Goal: Task Accomplishment & Management: Use online tool/utility

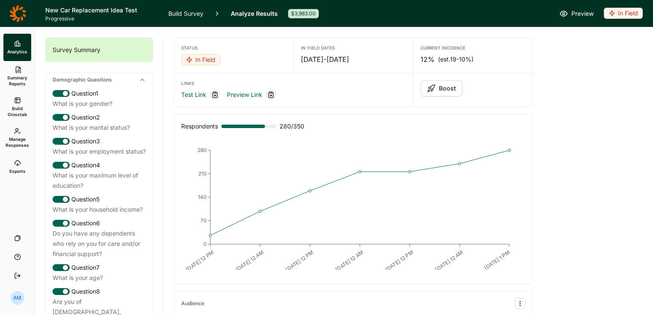
click at [184, 9] on link "Build Survey" at bounding box center [185, 13] width 35 height 27
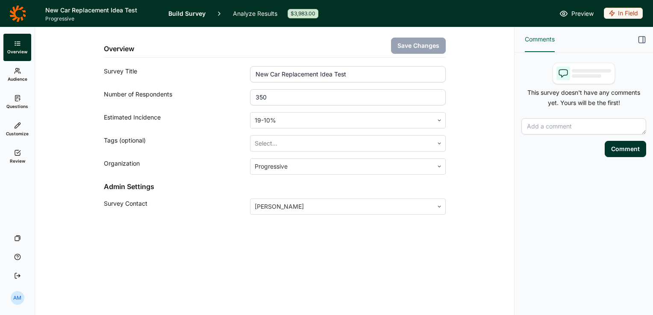
click at [14, 76] on span "Audience" at bounding box center [18, 79] width 20 height 6
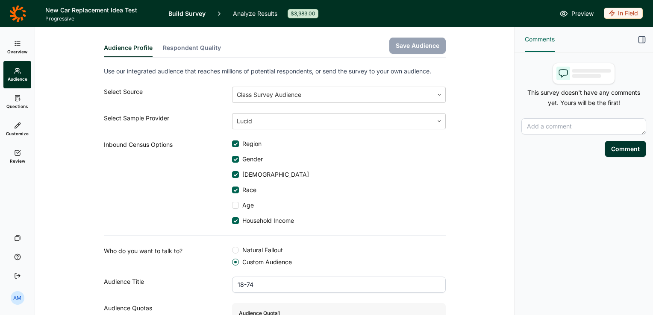
click at [17, 133] on span "Customize" at bounding box center [17, 134] width 23 height 6
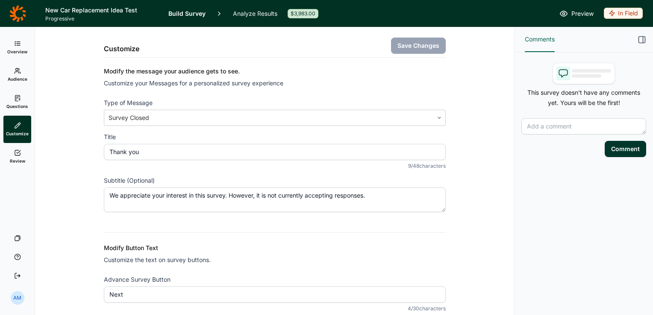
click at [20, 153] on use at bounding box center [18, 152] width 6 height 5
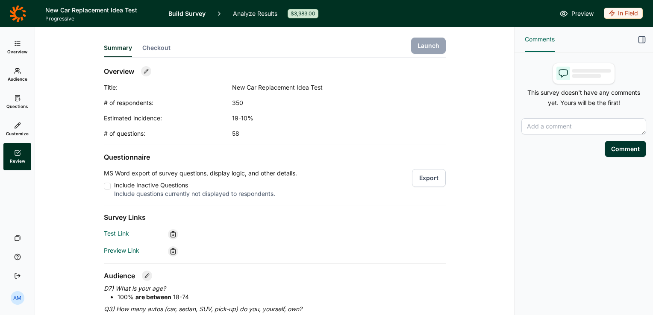
click at [263, 12] on link "Analyze Results" at bounding box center [255, 13] width 44 height 27
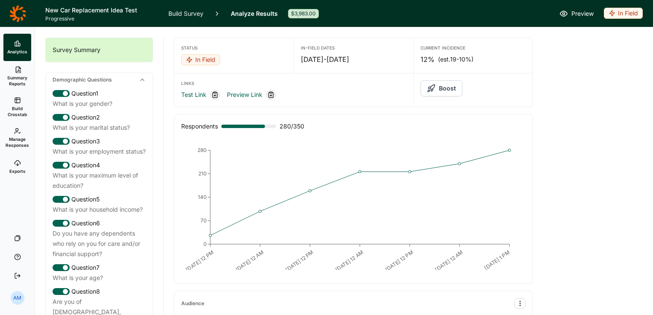
click at [16, 106] on span "Build Crosstab" at bounding box center [17, 112] width 21 height 12
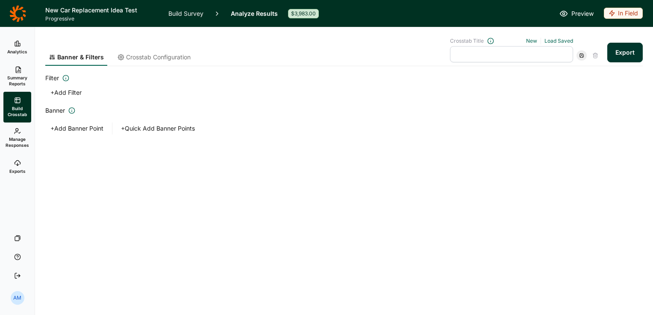
click at [626, 47] on button "Export" at bounding box center [624, 53] width 35 height 20
click at [626, 48] on button "Export" at bounding box center [624, 53] width 35 height 20
click at [591, 291] on link "download your file here" at bounding box center [574, 291] width 67 height 7
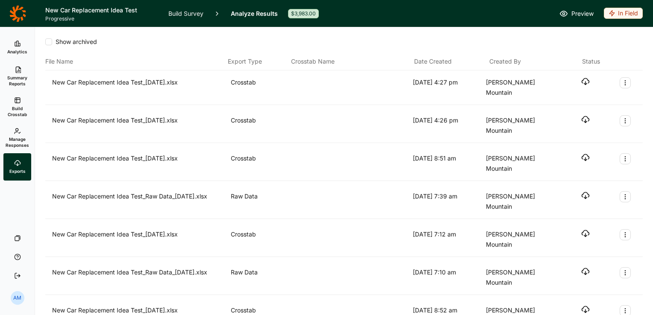
click at [581, 80] on icon "button" at bounding box center [585, 81] width 9 height 9
click at [398, 21] on header "New Car Replacement Idea Test Progressive Build Survey Analyze Results $3,983.0…" at bounding box center [326, 13] width 653 height 27
click at [12, 44] on link "Analytics" at bounding box center [17, 47] width 28 height 27
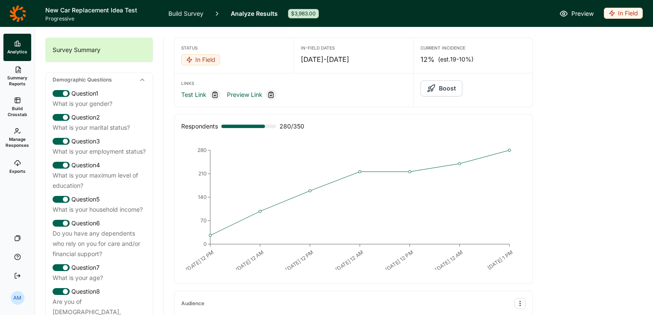
click at [188, 12] on link "Build Survey" at bounding box center [185, 13] width 35 height 27
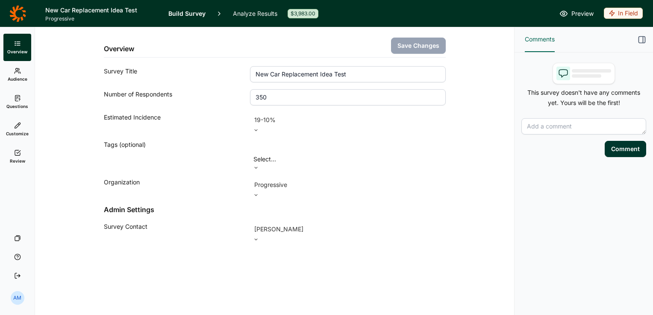
click at [18, 152] on icon at bounding box center [17, 153] width 7 height 7
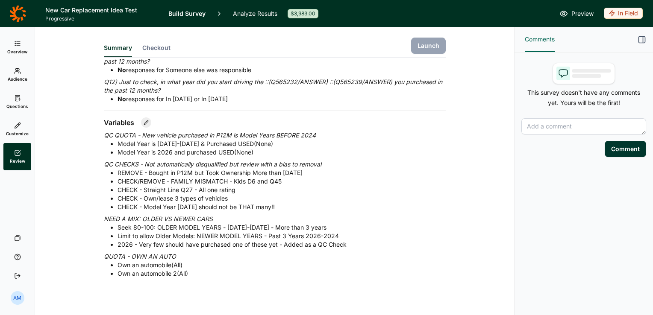
scroll to position [359, 0]
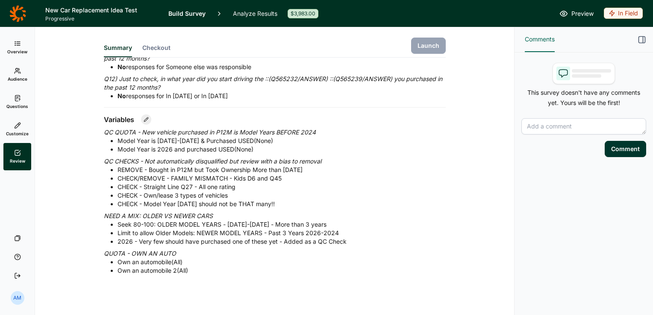
click at [18, 45] on use at bounding box center [17, 43] width 5 height 4
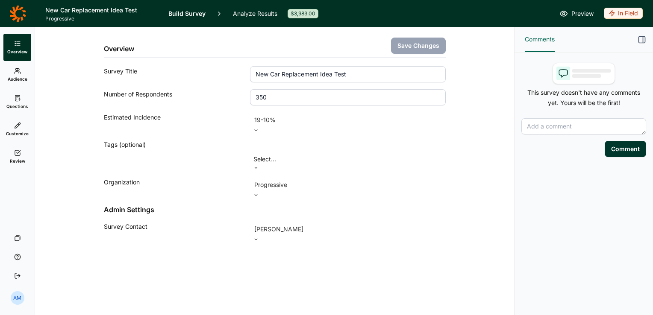
click at [18, 81] on span "Audience" at bounding box center [18, 79] width 20 height 6
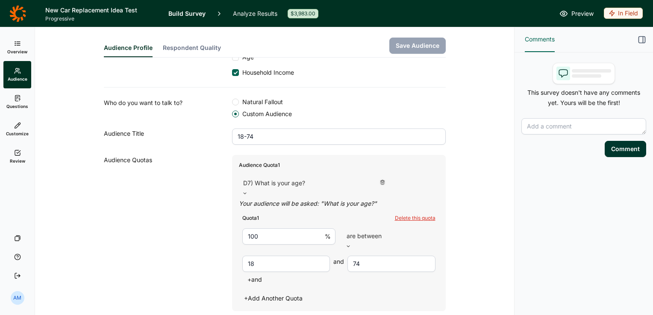
scroll to position [198, 0]
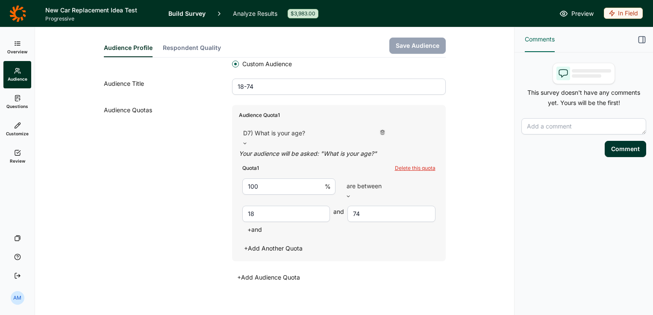
click at [15, 100] on use at bounding box center [17, 98] width 5 height 6
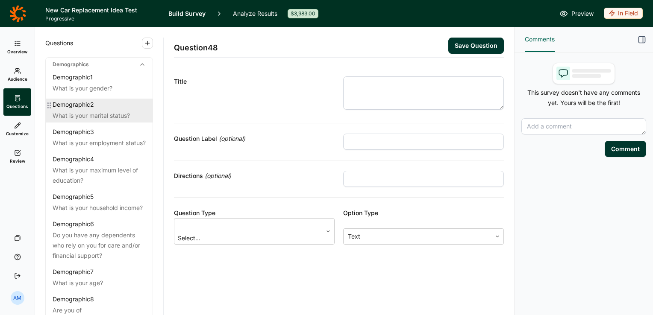
click at [81, 114] on div "What is your marital status?" at bounding box center [99, 116] width 93 height 10
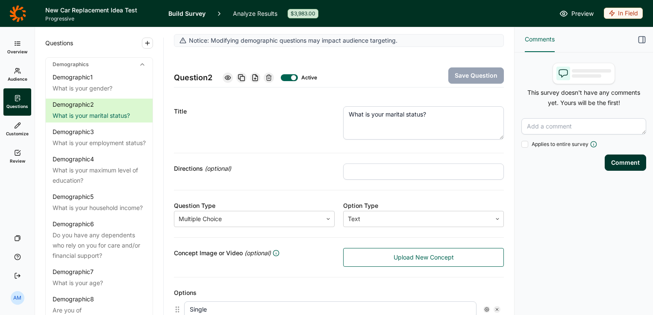
click at [259, 10] on link "Analyze Results" at bounding box center [255, 13] width 44 height 27
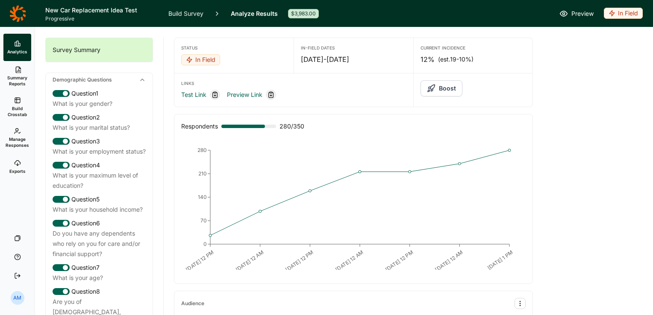
click at [19, 74] on link "Summary Reports" at bounding box center [17, 76] width 28 height 31
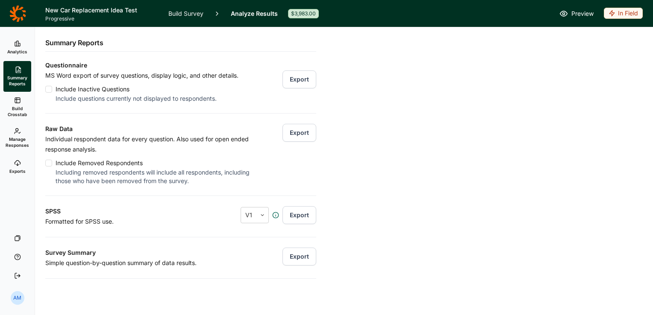
click at [295, 132] on button "Export" at bounding box center [300, 133] width 34 height 18
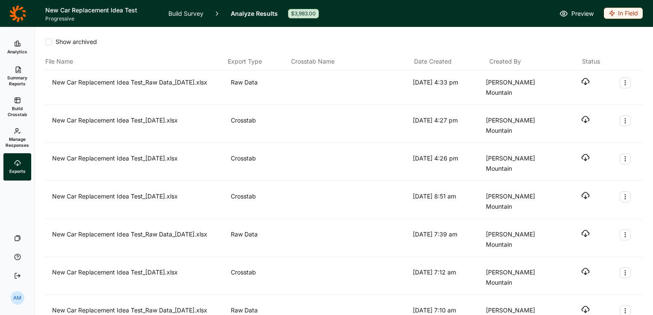
click at [582, 79] on use "button" at bounding box center [585, 82] width 7 height 6
